Goal: Transaction & Acquisition: Purchase product/service

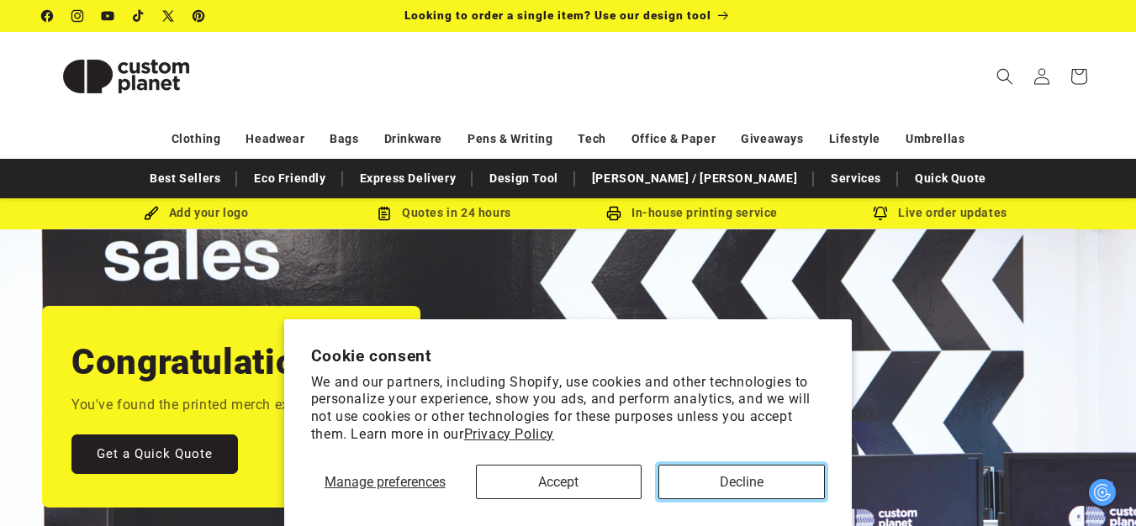
click at [726, 487] on button "Decline" at bounding box center [741, 482] width 166 height 34
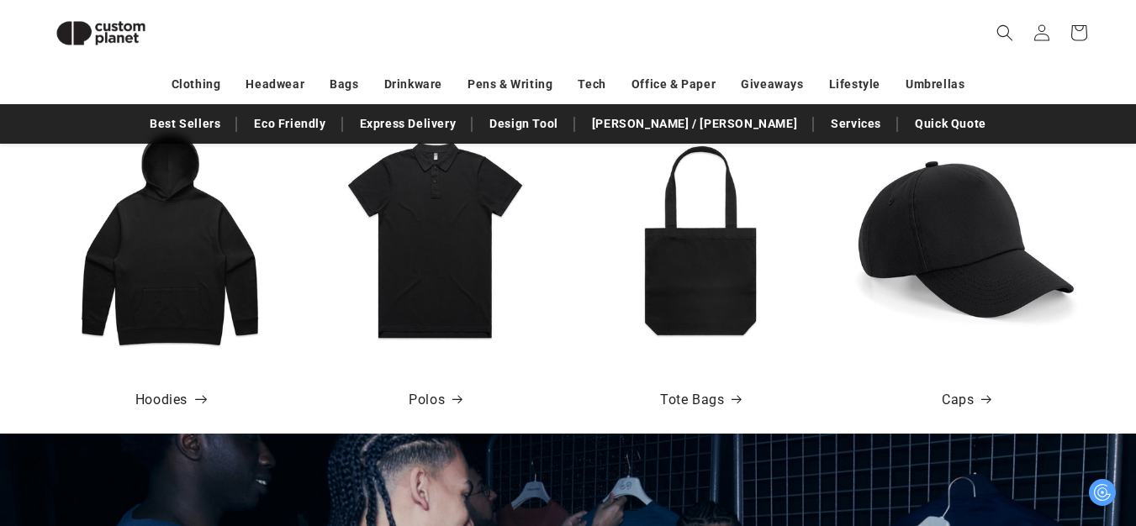
scroll to position [0, 1136]
click at [153, 394] on link "Hoodies" at bounding box center [169, 400] width 69 height 24
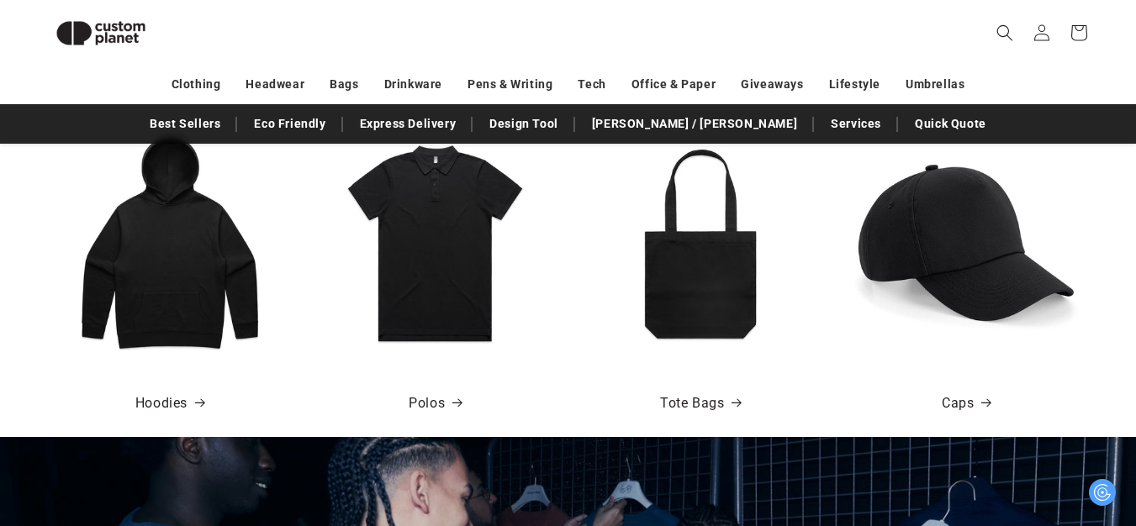
scroll to position [0, 2272]
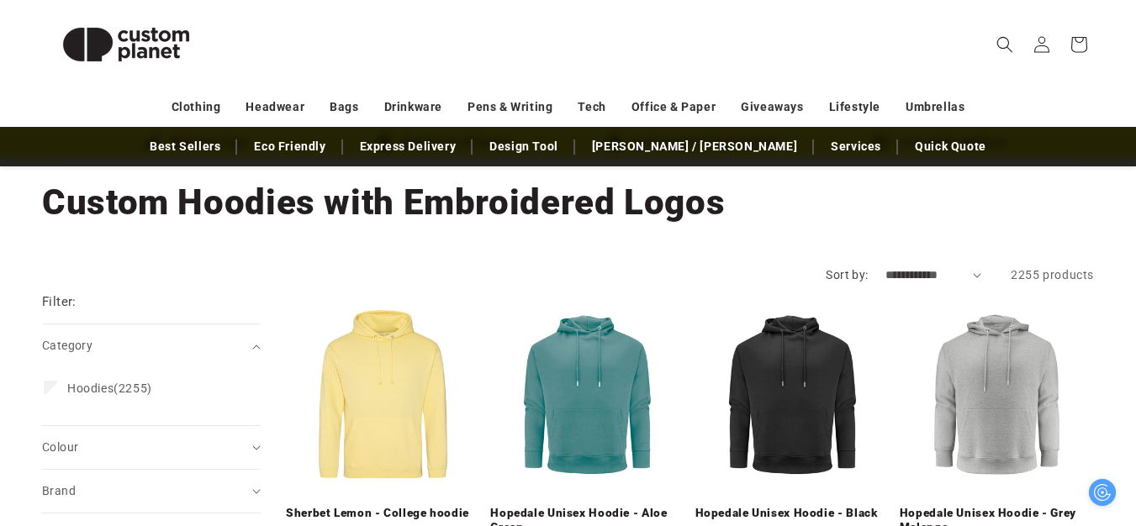
scroll to position [116, 0]
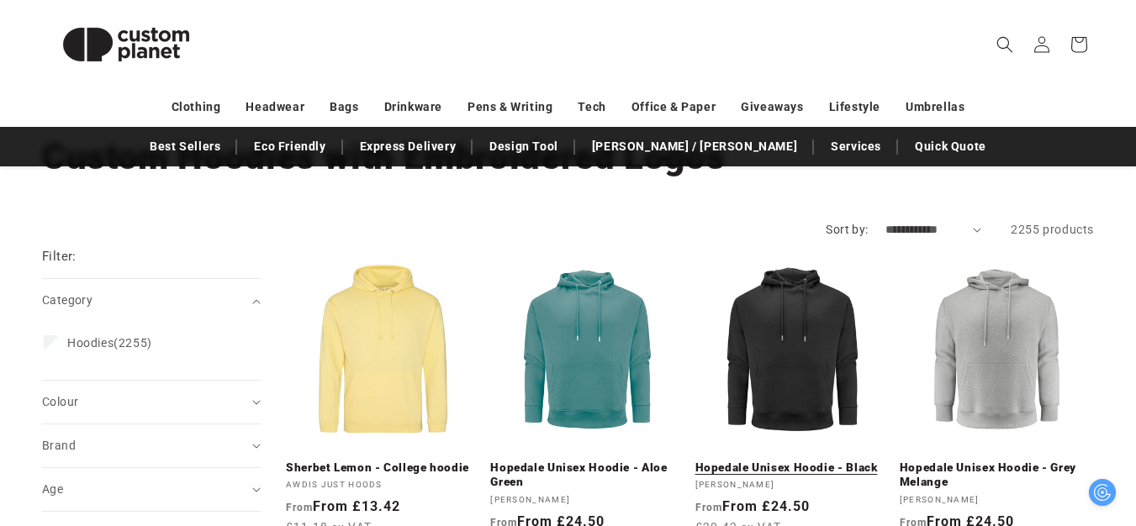
click at [827, 461] on link "Hopedale Unisex Hoodie - Black" at bounding box center [792, 468] width 194 height 15
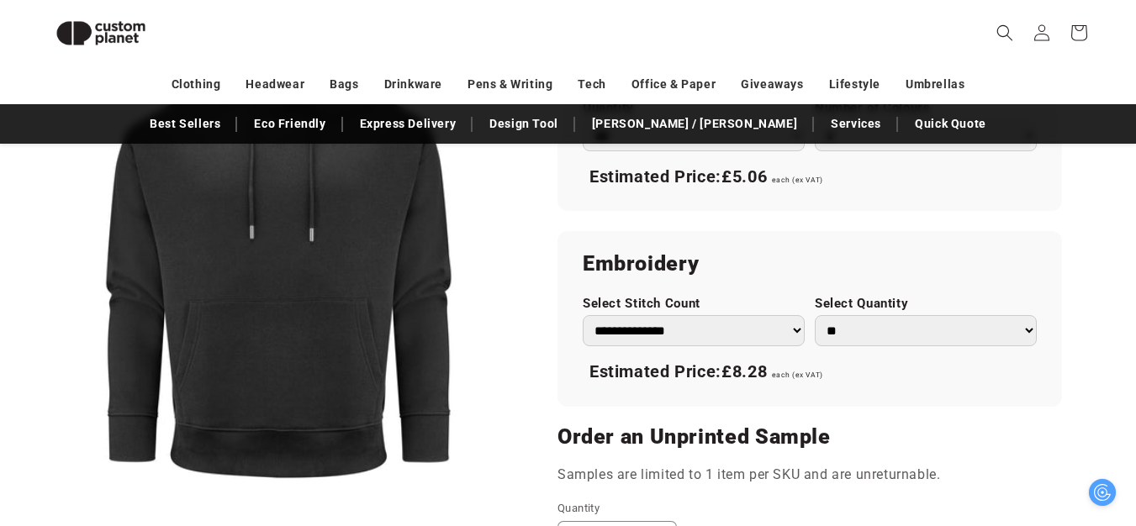
scroll to position [1089, 0]
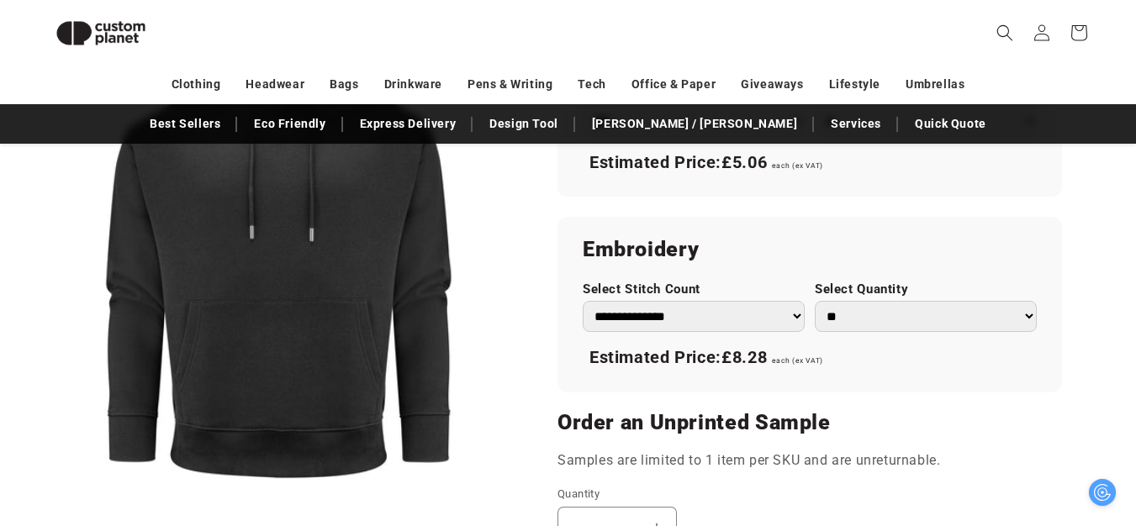
drag, startPoint x: 1147, startPoint y: 88, endPoint x: 1148, endPoint y: 289, distance: 200.9
click at [774, 318] on select "**********" at bounding box center [694, 316] width 222 height 31
click at [583, 301] on select "**********" at bounding box center [694, 316] width 222 height 31
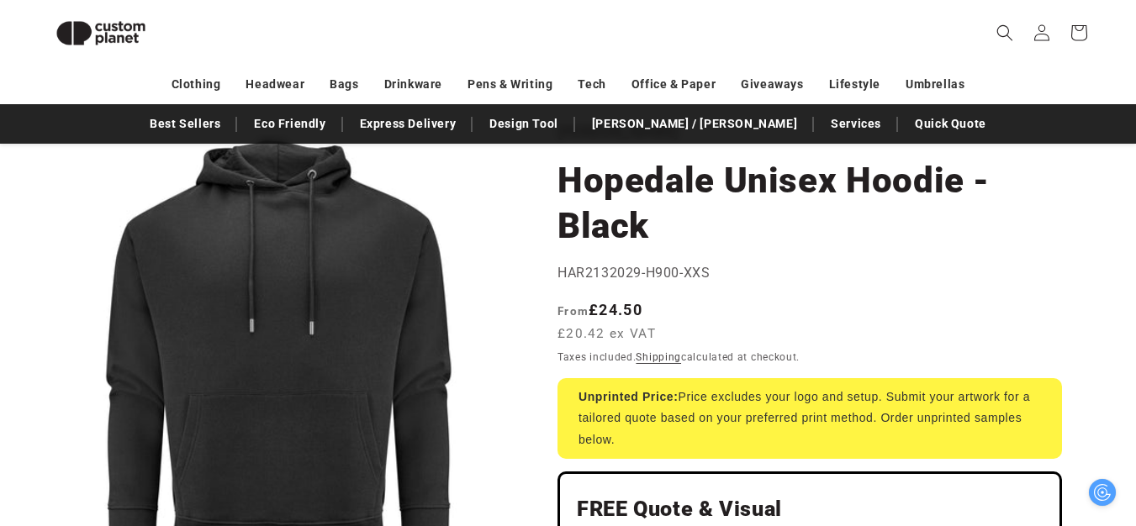
scroll to position [0, 0]
